Goal: Information Seeking & Learning: Find specific fact

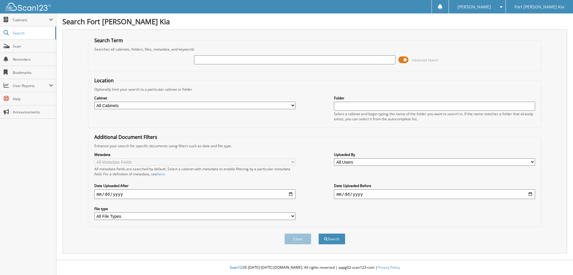
click at [282, 61] on input "text" at bounding box center [294, 59] width 201 height 9
type input "T5408005"
click at [319, 233] on button "Search" at bounding box center [332, 238] width 27 height 11
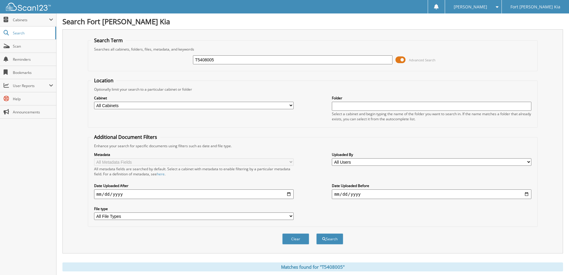
click at [397, 61] on span at bounding box center [400, 59] width 10 height 9
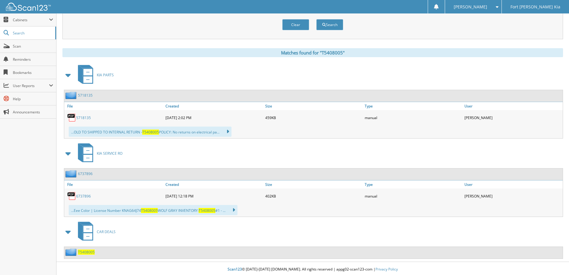
scroll to position [60, 0]
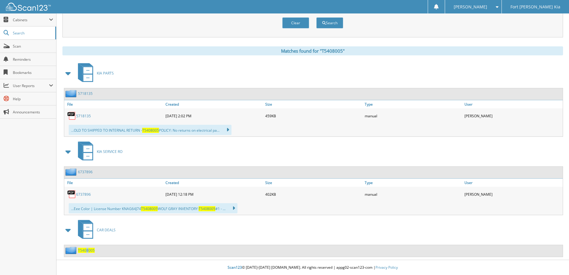
click at [87, 252] on div "T5408005" at bounding box center [79, 249] width 30 height 7
click at [87, 248] on span "T5408005" at bounding box center [86, 249] width 17 height 5
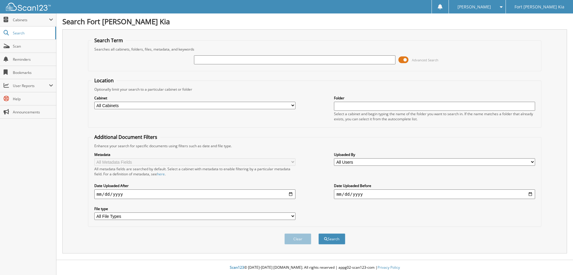
click at [292, 59] on input "text" at bounding box center [294, 59] width 201 height 9
type input "T5408005"
click at [319, 233] on button "Search" at bounding box center [332, 238] width 27 height 11
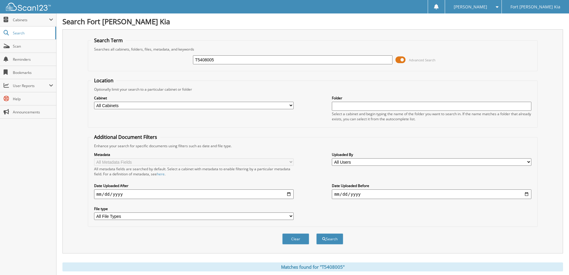
click at [401, 59] on span at bounding box center [400, 59] width 10 height 9
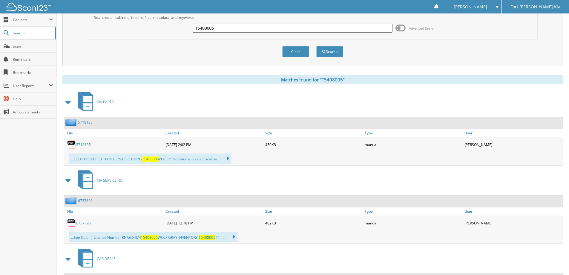
scroll to position [60, 0]
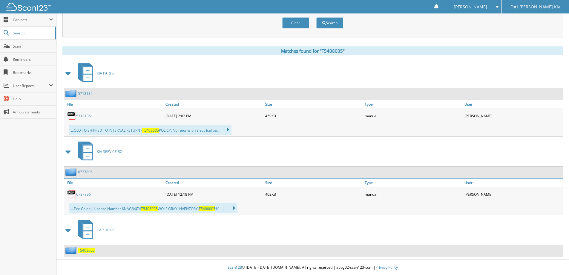
click at [83, 249] on span "T5408005" at bounding box center [86, 249] width 17 height 5
